Goal: Transaction & Acquisition: Purchase product/service

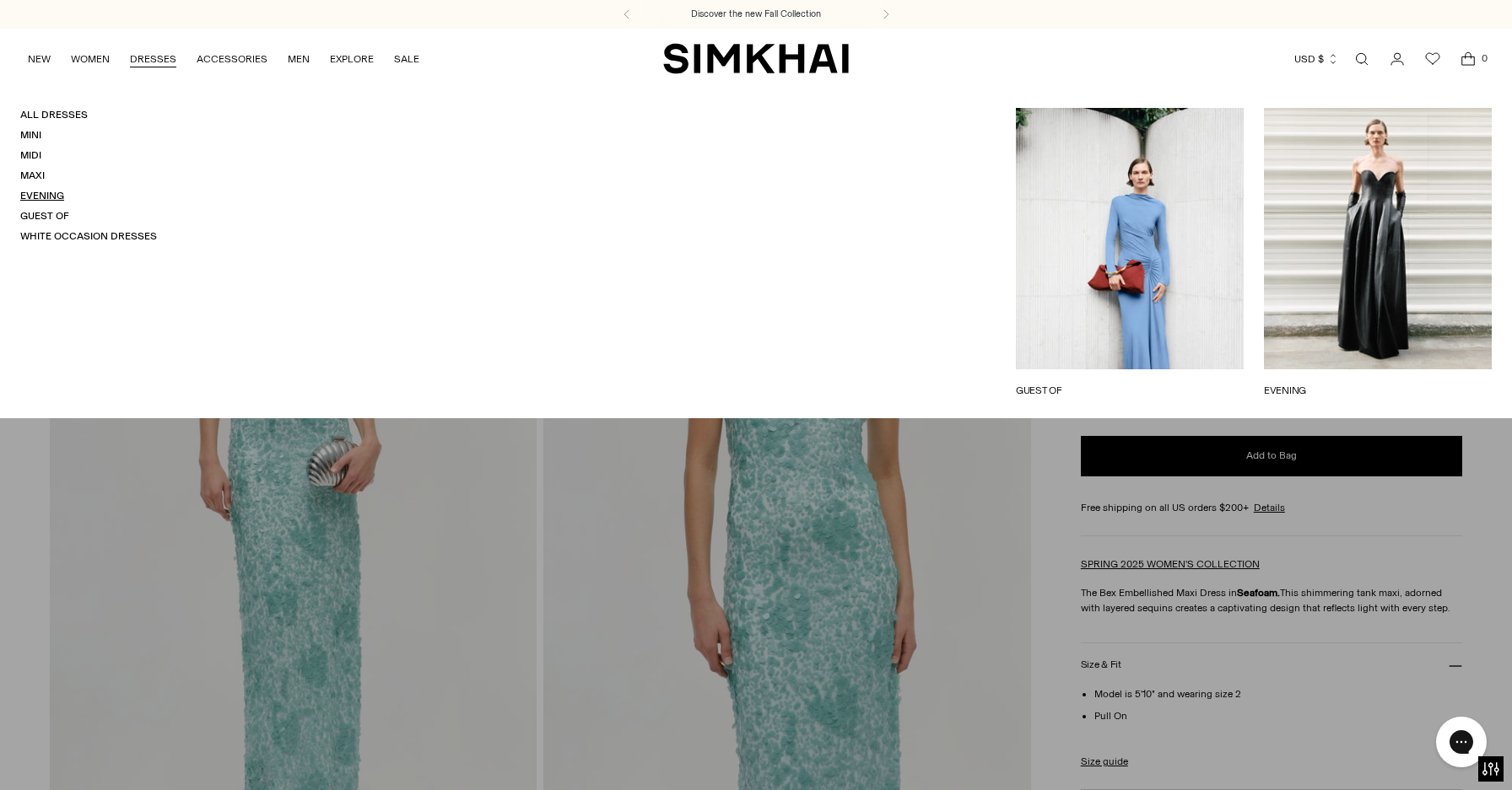
click at [43, 202] on link "Evening" at bounding box center [43, 195] width 44 height 12
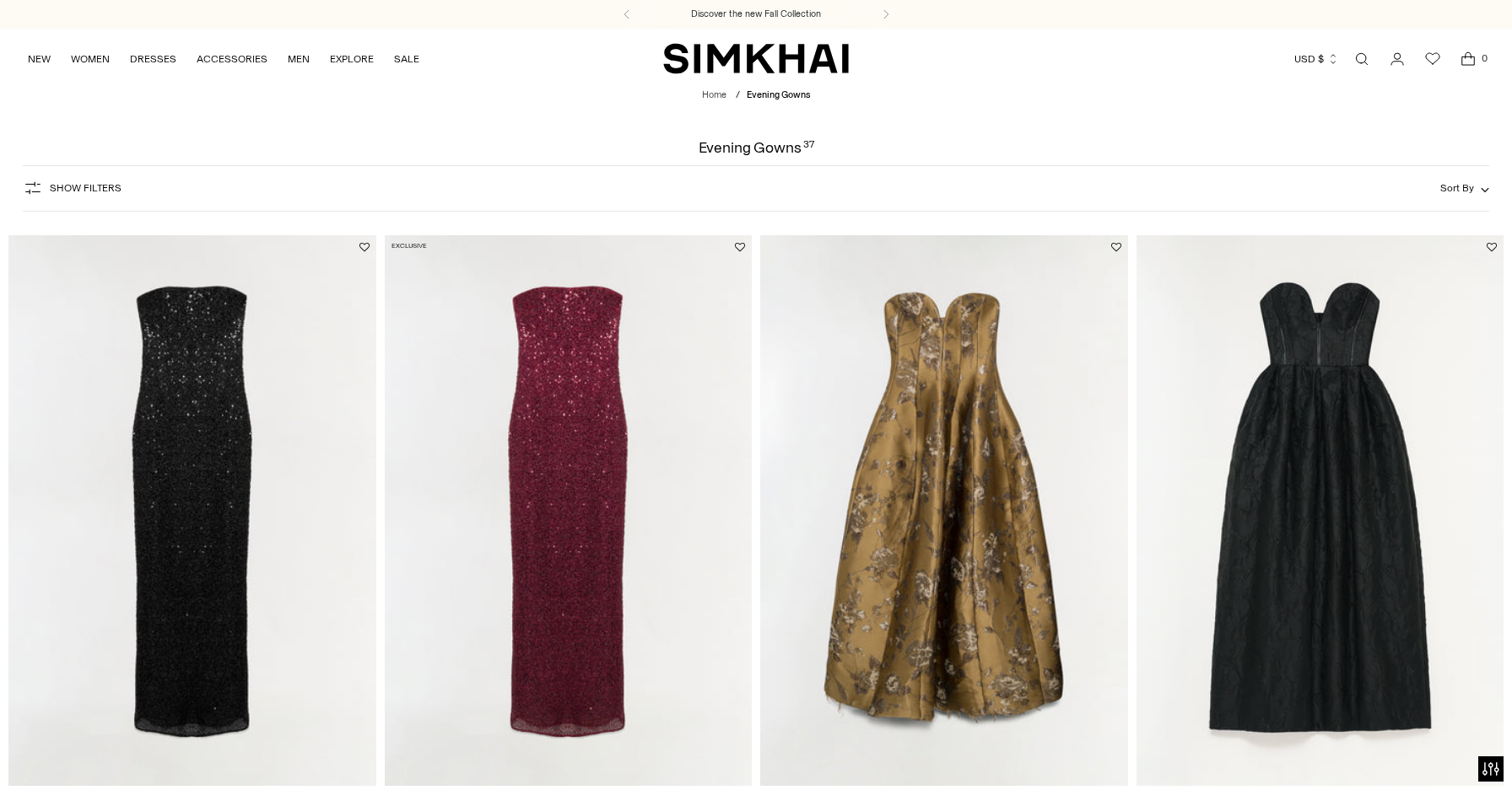
click at [41, 199] on button "Show Filters" at bounding box center [72, 188] width 98 height 27
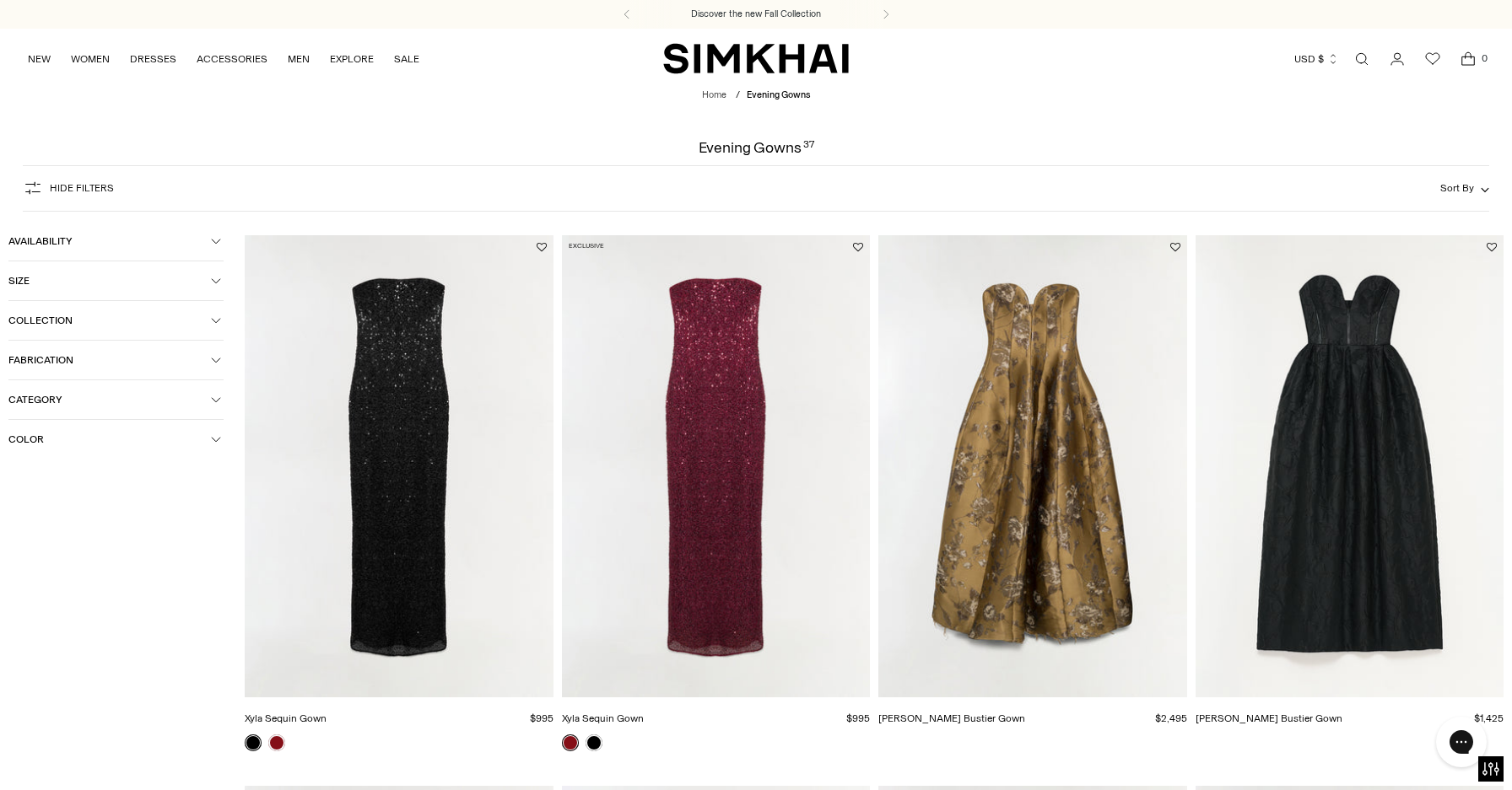
click at [62, 435] on button "Color" at bounding box center [116, 439] width 215 height 39
click at [23, 573] on div at bounding box center [19, 569] width 22 height 22
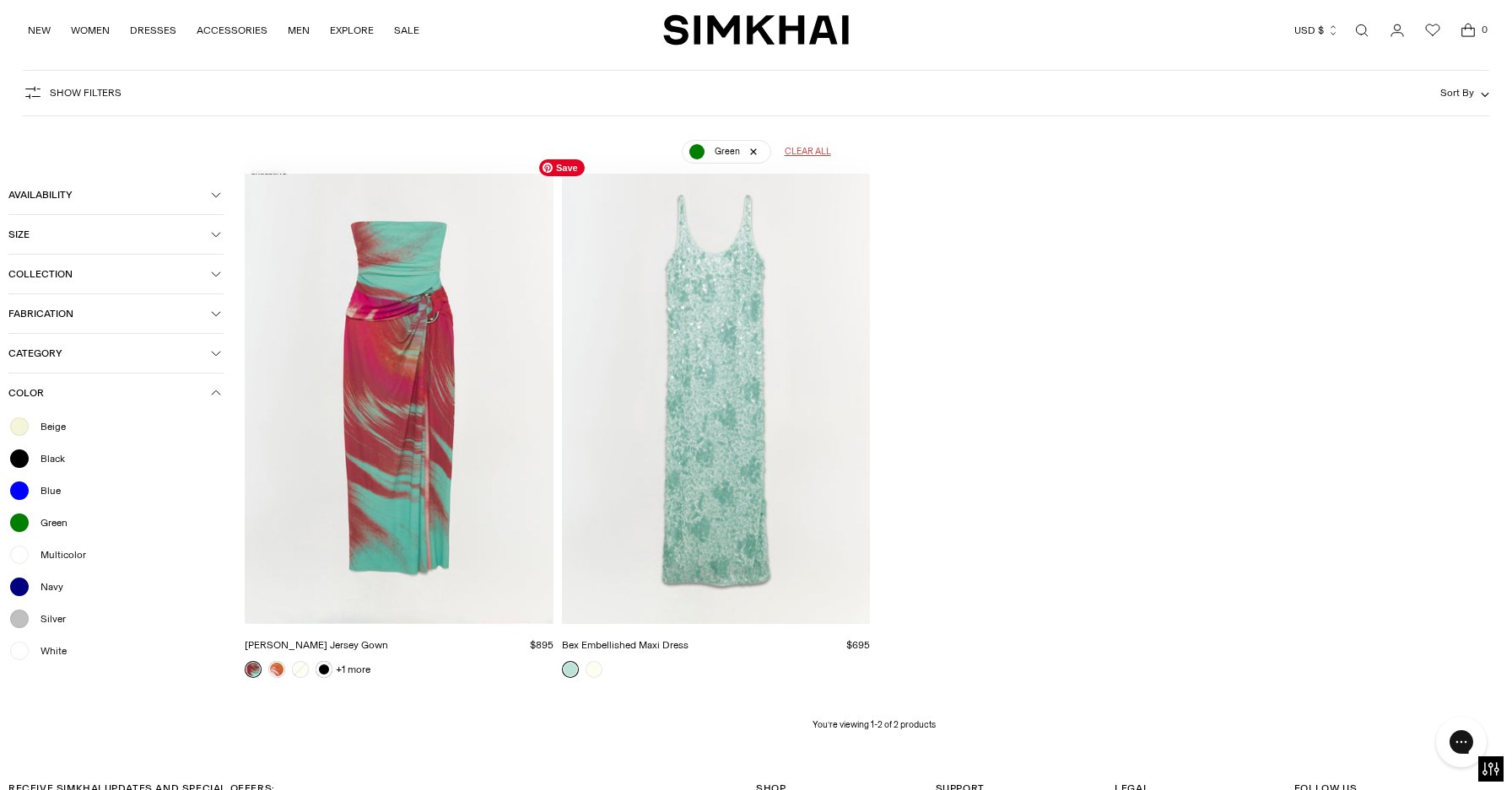
scroll to position [125, 0]
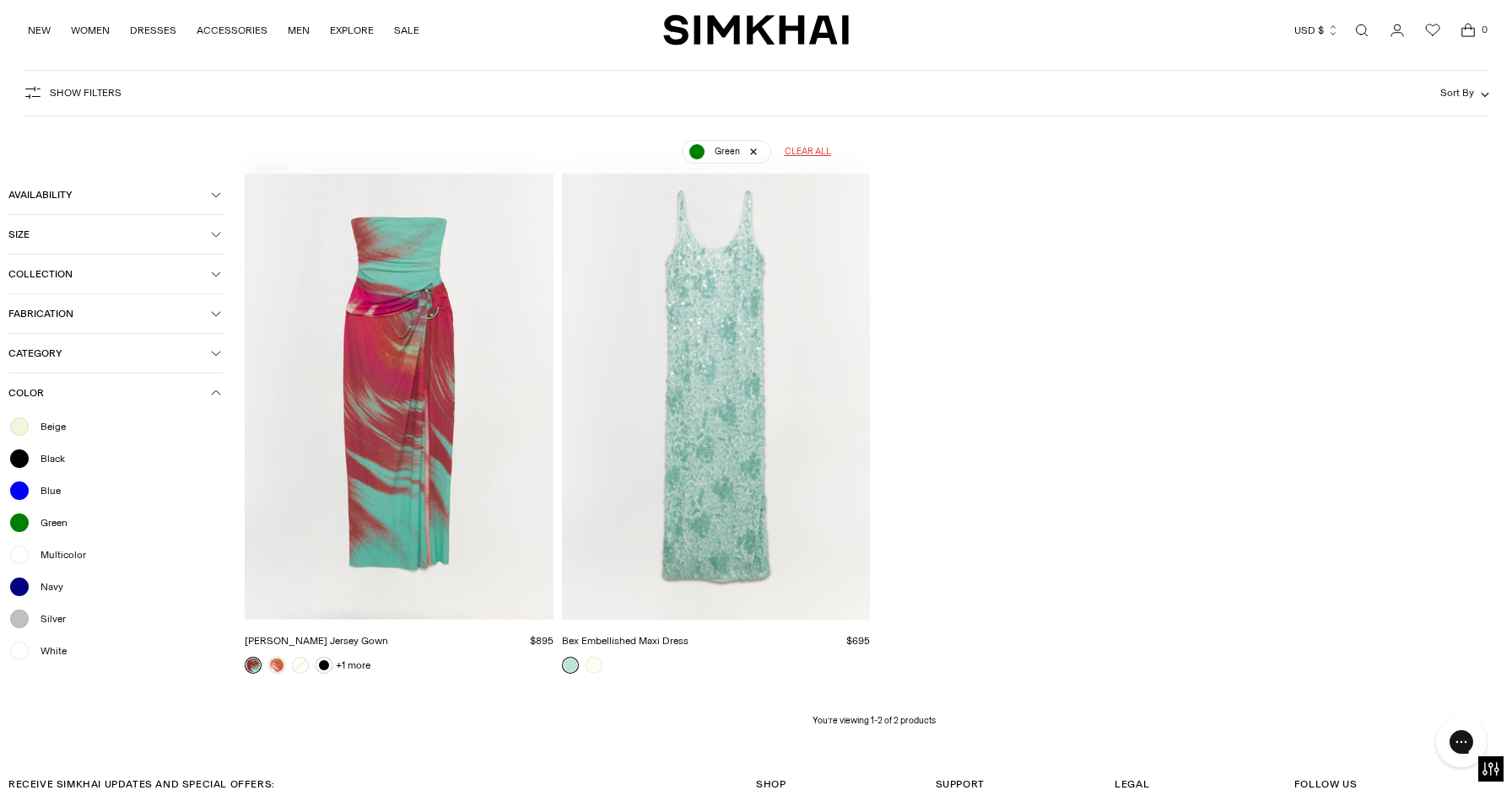
click at [21, 529] on div at bounding box center [19, 523] width 22 height 22
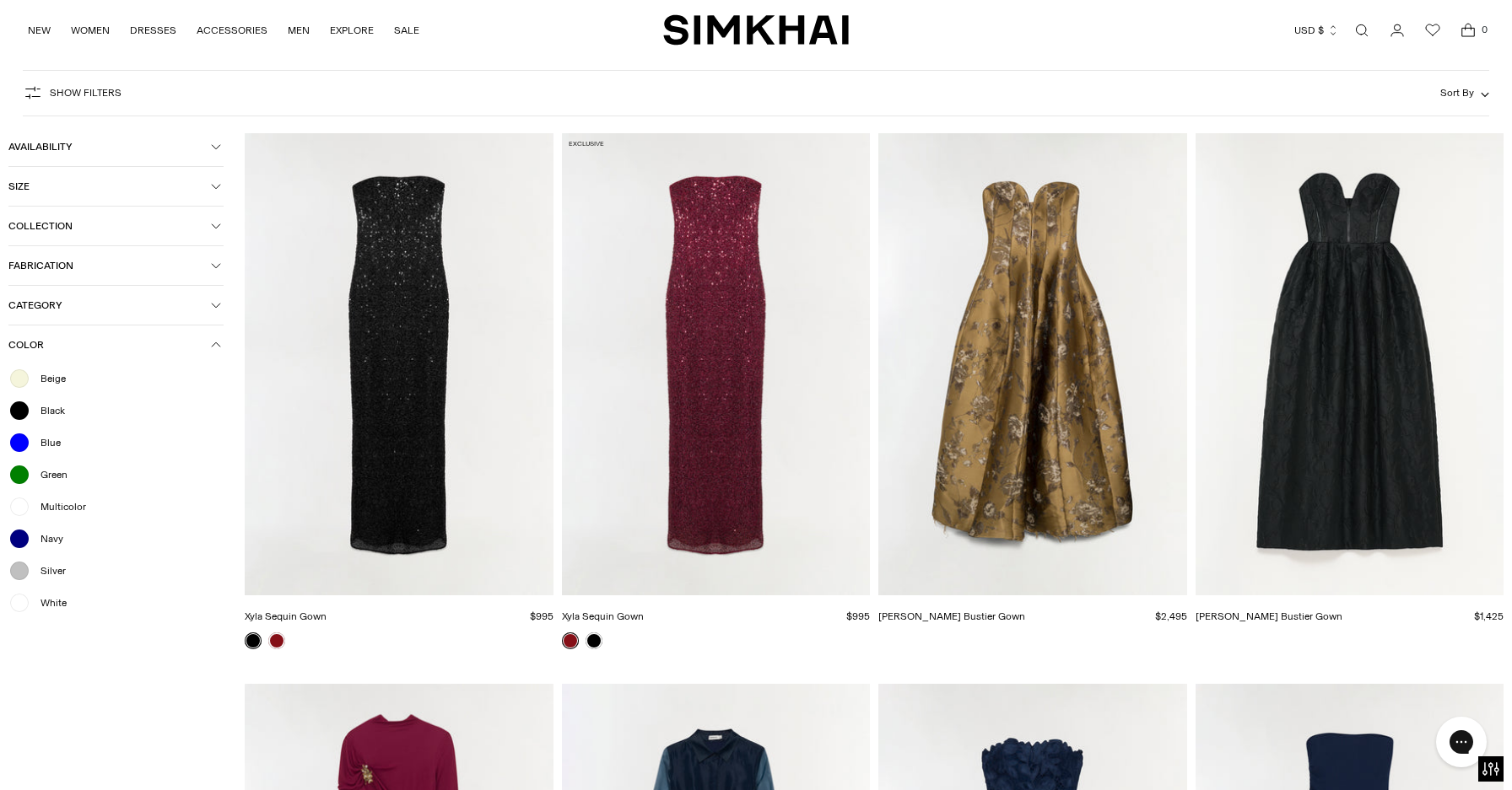
scroll to position [99, 0]
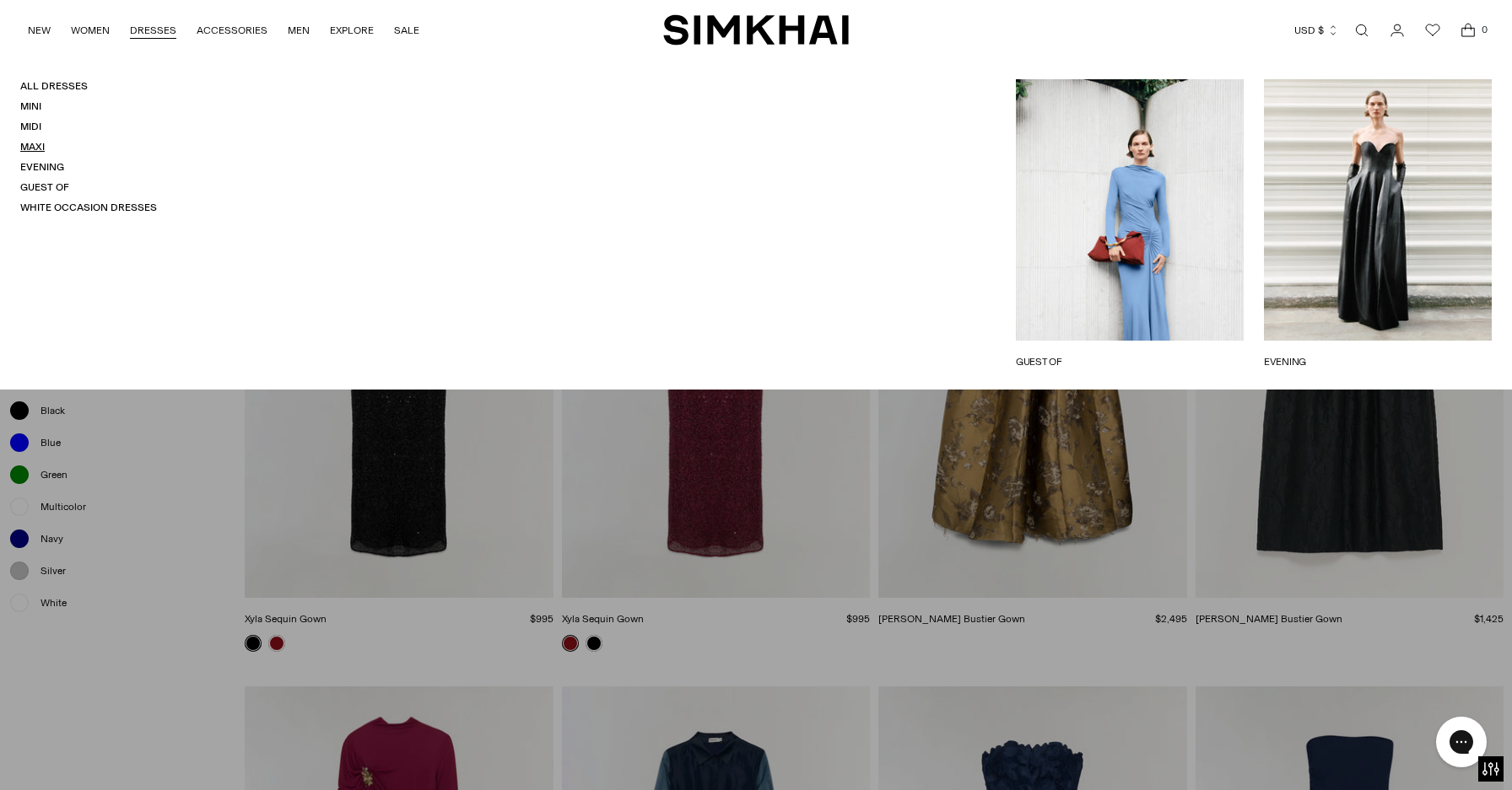
click at [39, 146] on link "Maxi" at bounding box center [33, 146] width 25 height 12
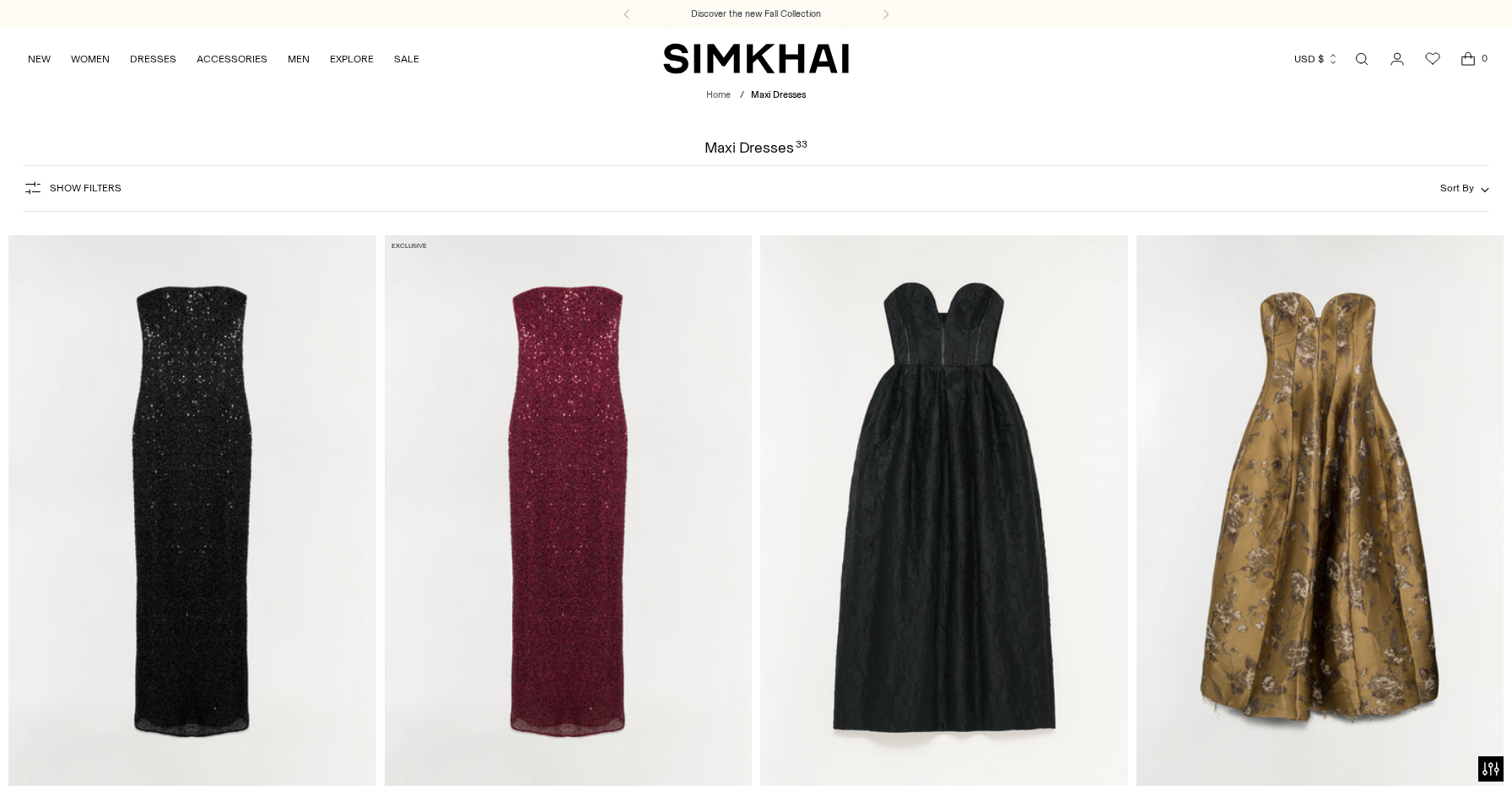
click at [87, 182] on button "Show Filters" at bounding box center [72, 188] width 98 height 27
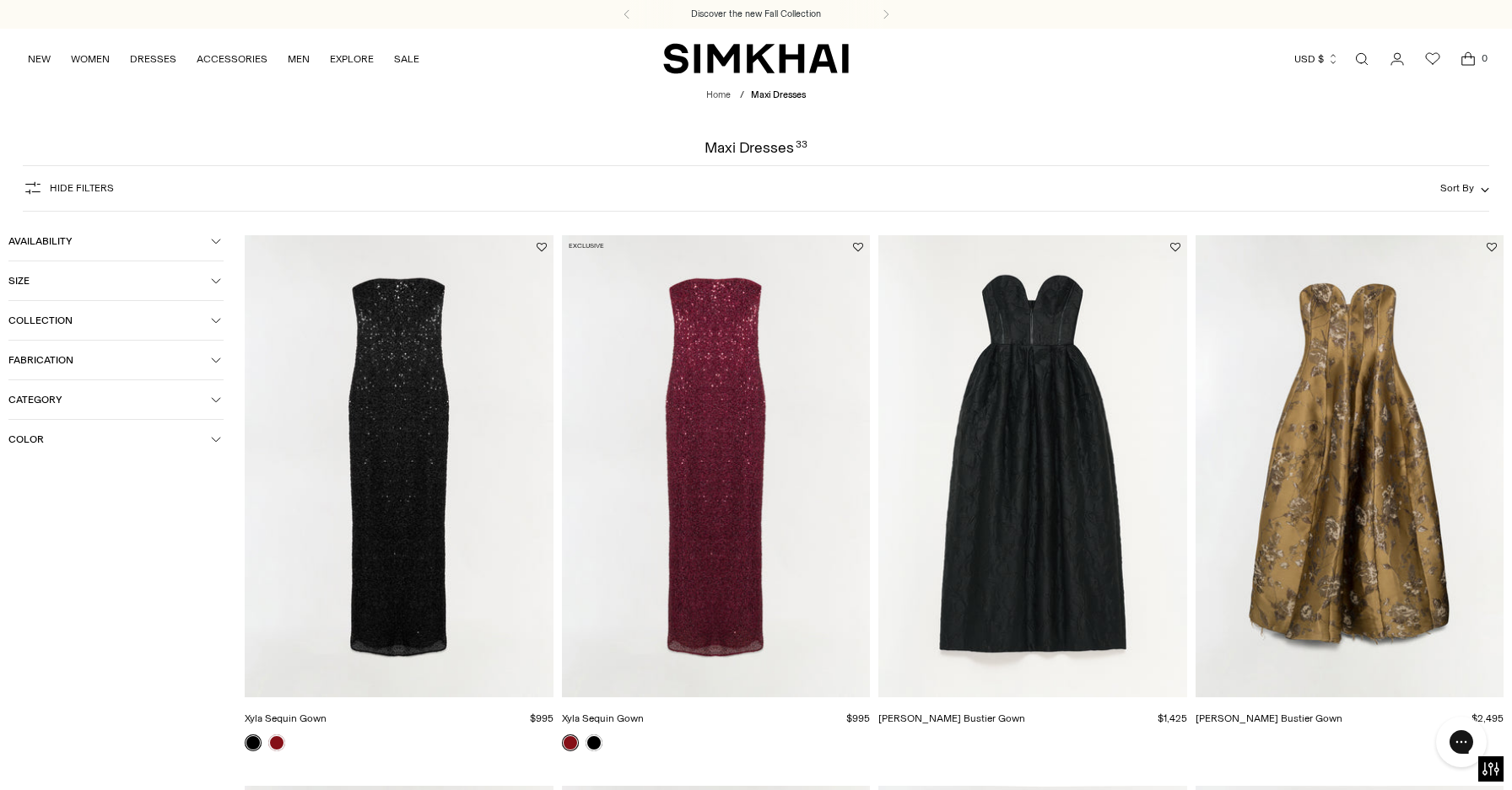
click at [50, 451] on button "Color" at bounding box center [116, 439] width 215 height 39
click at [39, 571] on span "Green" at bounding box center [49, 569] width 37 height 15
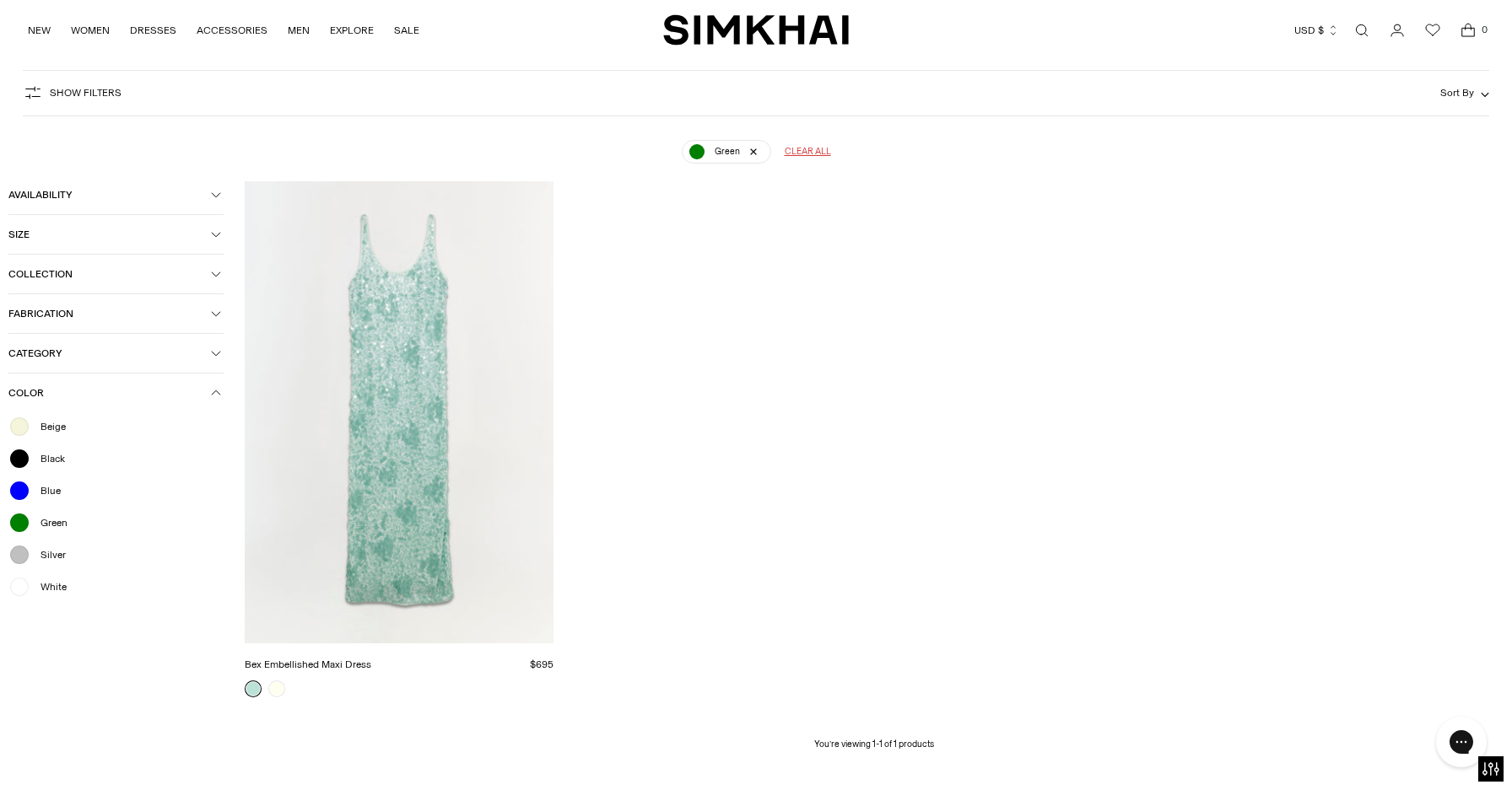
scroll to position [125, 0]
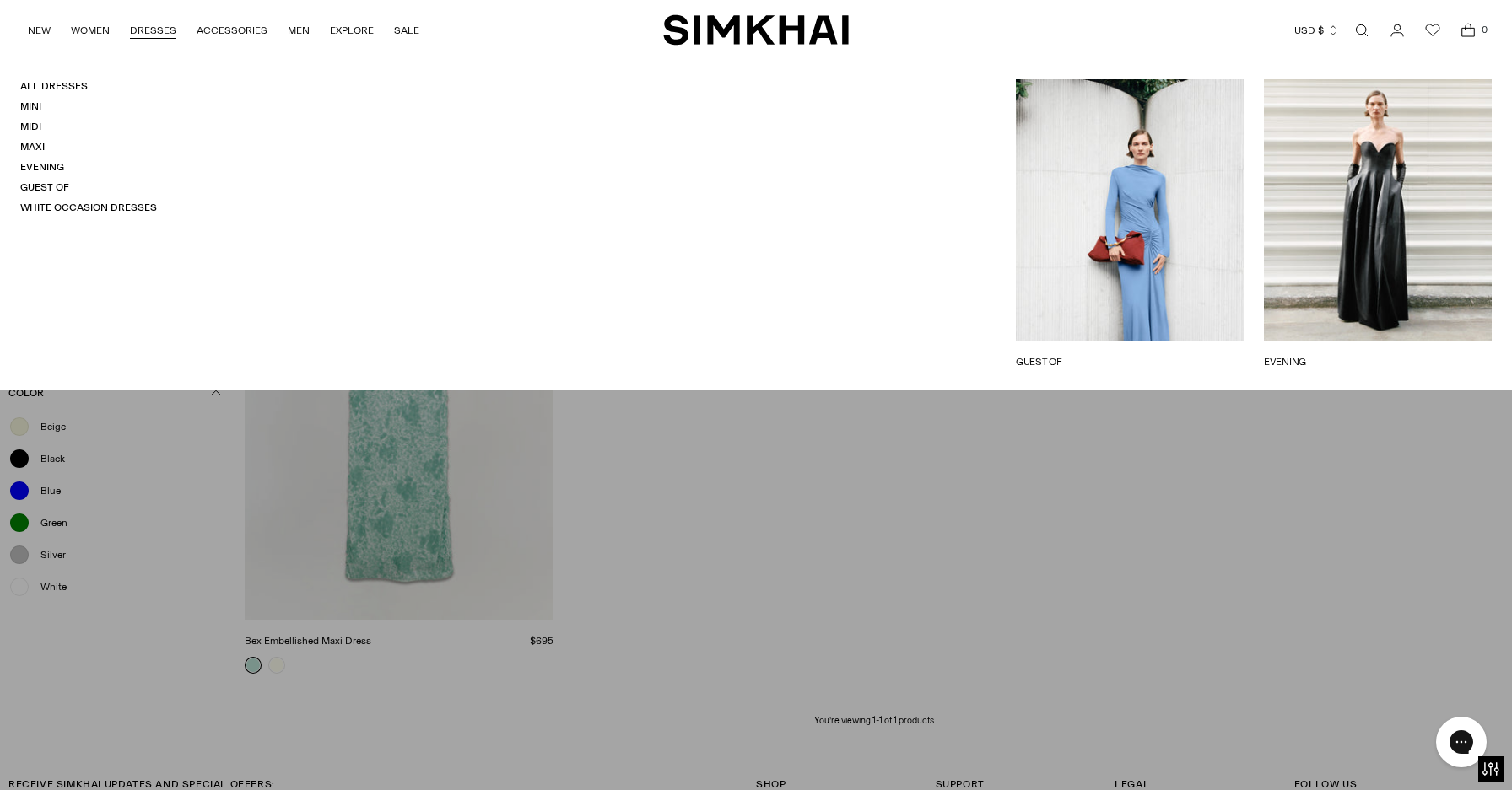
click at [151, 29] on link "DRESSES" at bounding box center [153, 30] width 46 height 37
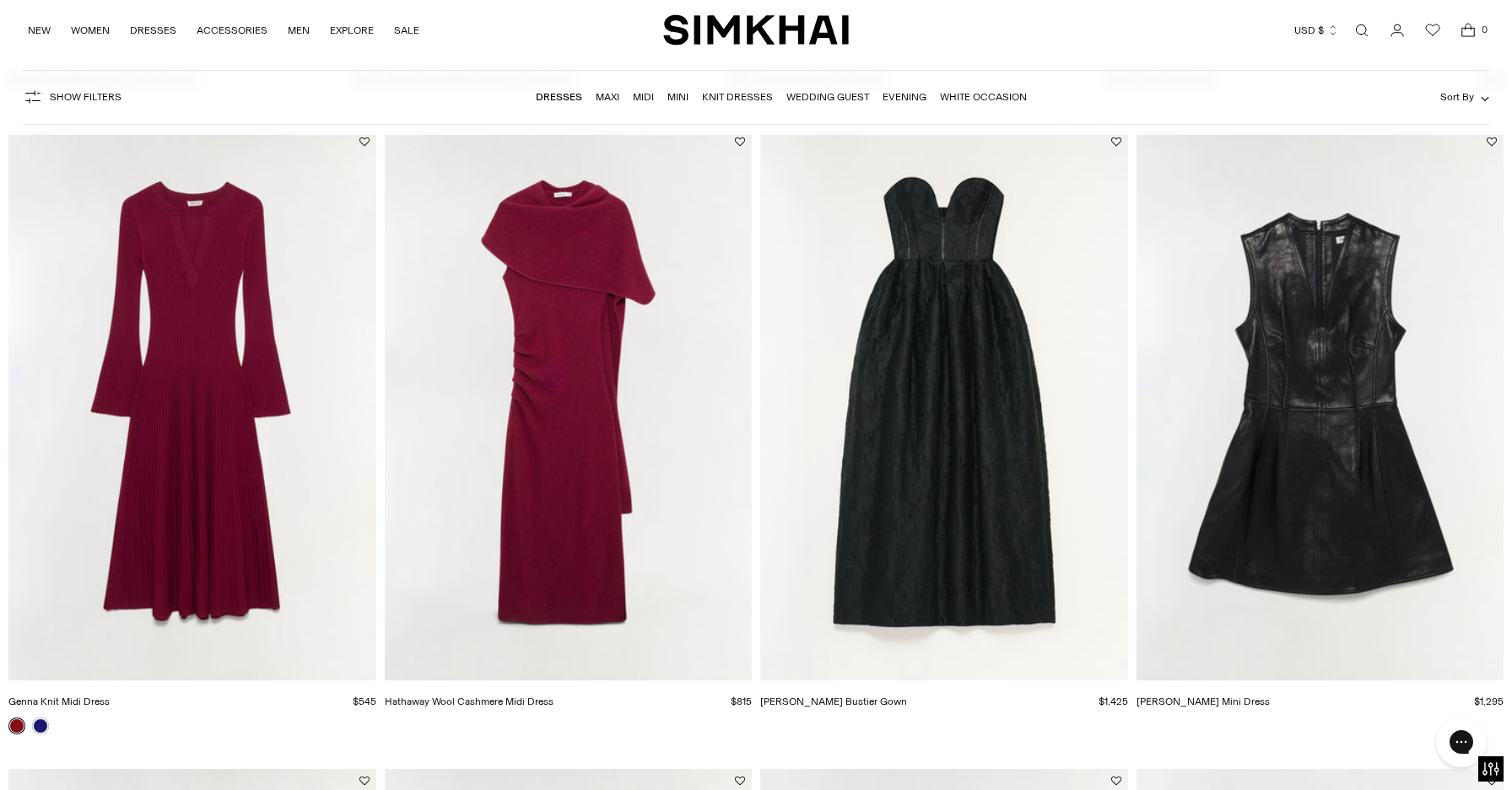
scroll to position [4007, 0]
